Goal: Task Accomplishment & Management: Use online tool/utility

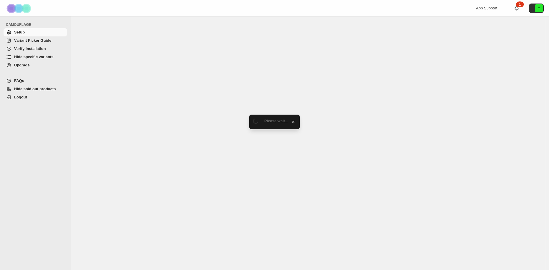
select select "******"
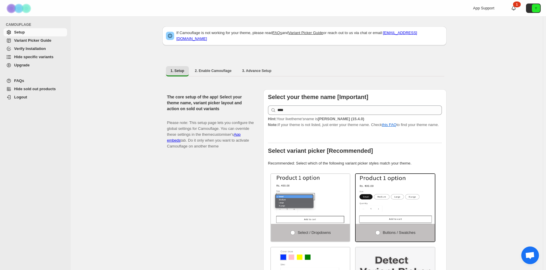
click at [56, 56] on span "Hide specific variants" at bounding box center [40, 57] width 52 height 6
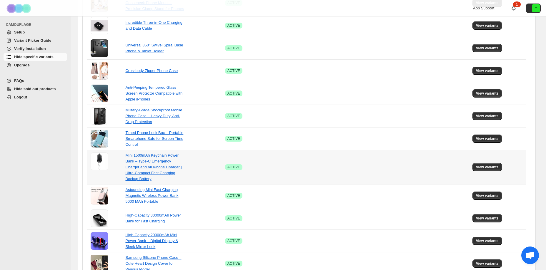
scroll to position [346, 0]
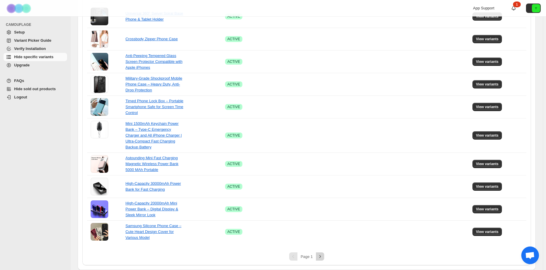
click at [323, 256] on icon "Next" at bounding box center [320, 257] width 6 height 6
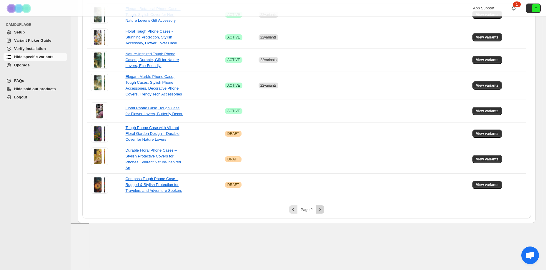
scroll to position [205, 0]
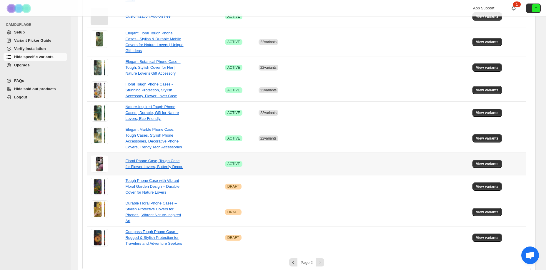
click at [324, 164] on td at bounding box center [338, 164] width 84 height 23
click at [295, 160] on td at bounding box center [276, 164] width 39 height 23
click at [488, 162] on span "View variants" at bounding box center [487, 164] width 23 height 5
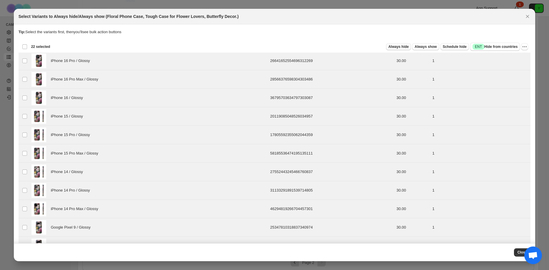
click at [400, 47] on span "Always hide" at bounding box center [399, 46] width 20 height 5
